Goal: Information Seeking & Learning: Learn about a topic

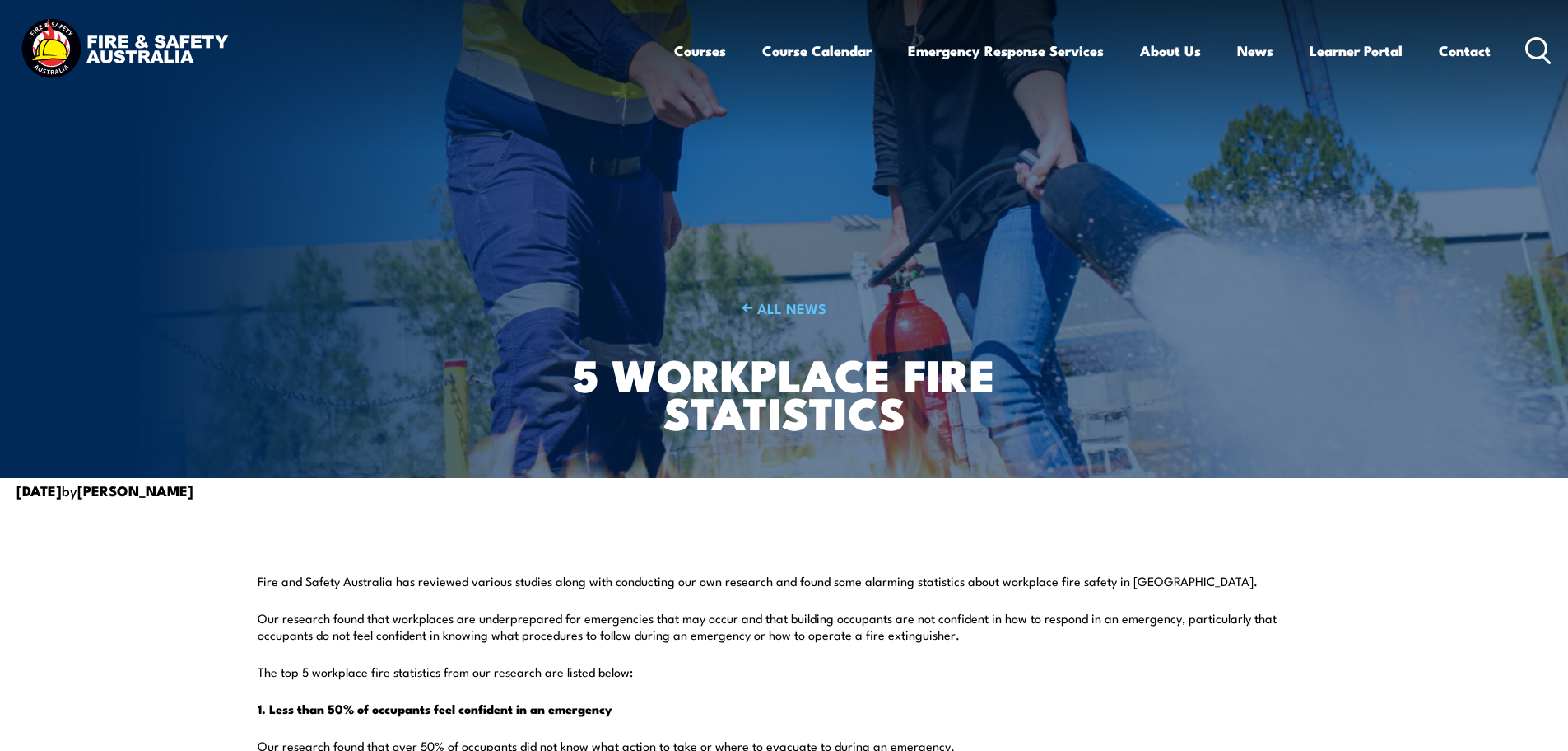
click at [139, 40] on img at bounding box center [124, 50] width 216 height 71
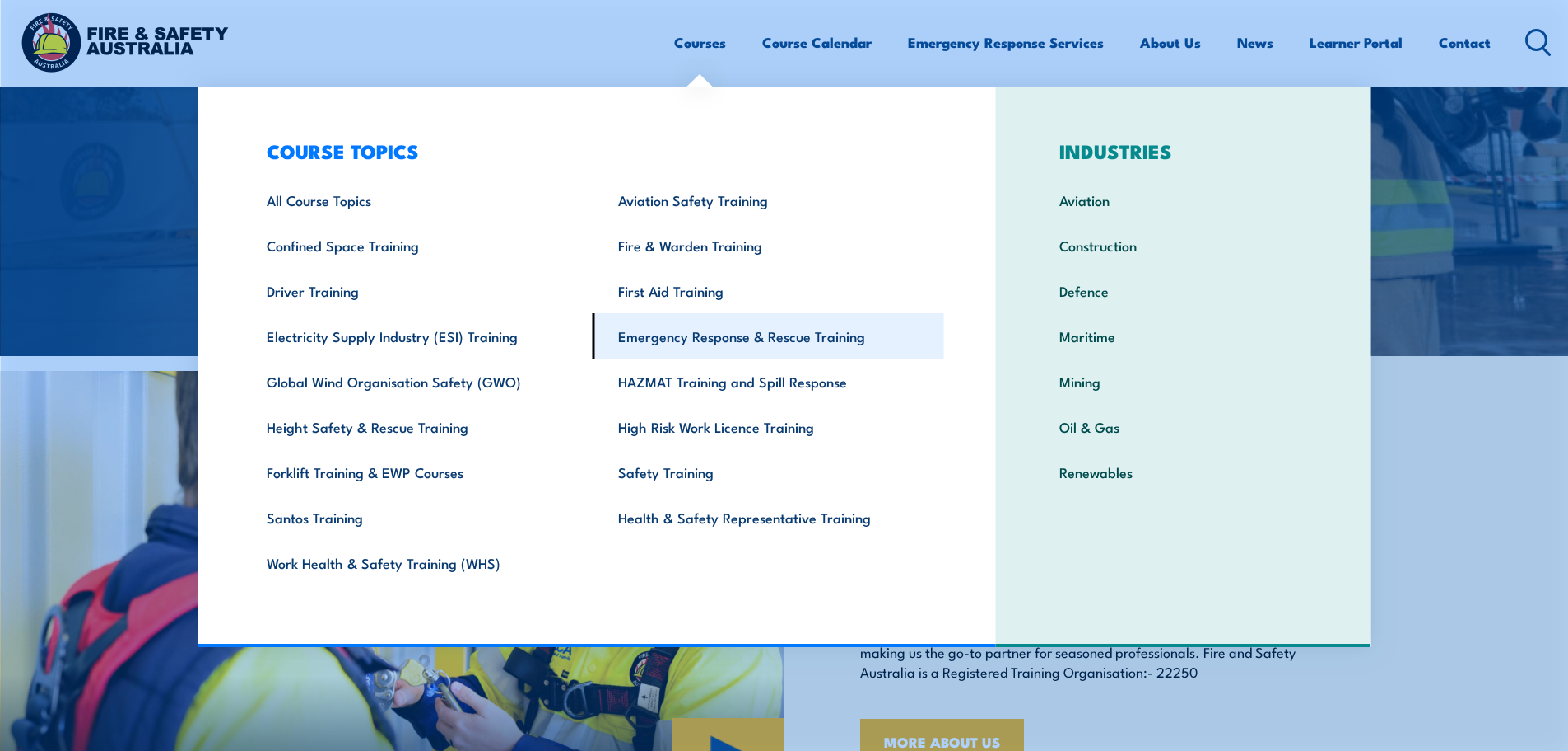
scroll to position [824, 0]
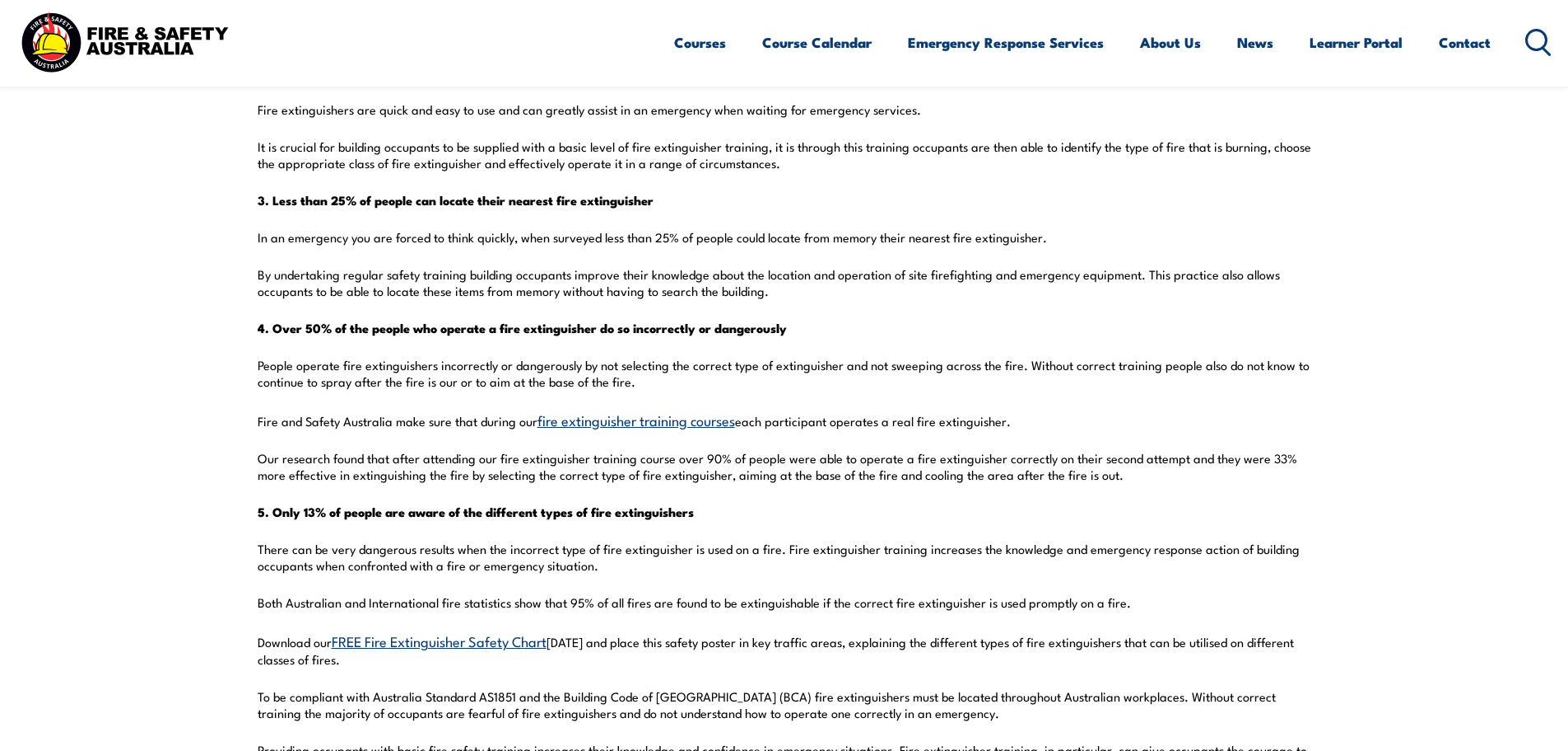
scroll to position [824, 0]
